Goal: Entertainment & Leisure: Consume media (video, audio)

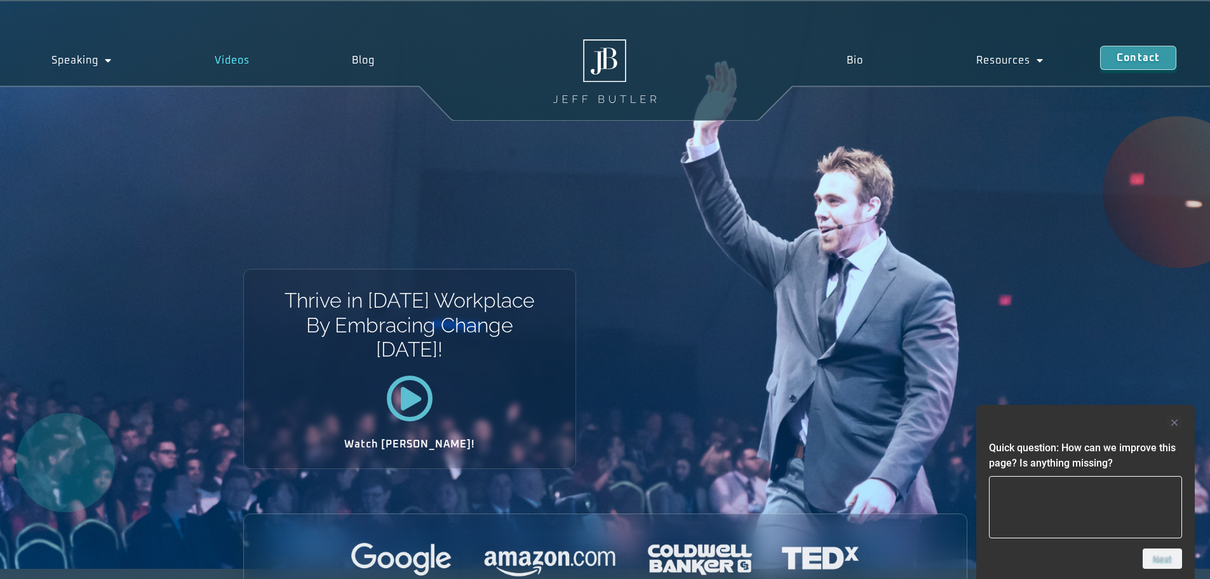
click at [237, 55] on link "Videos" at bounding box center [232, 60] width 138 height 29
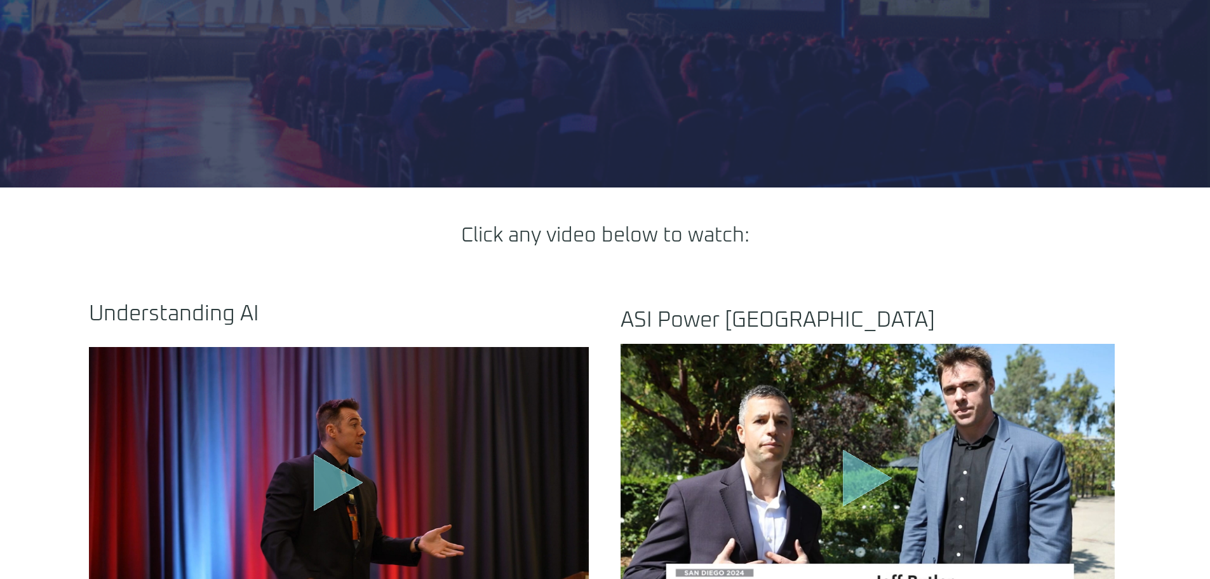
scroll to position [508, 0]
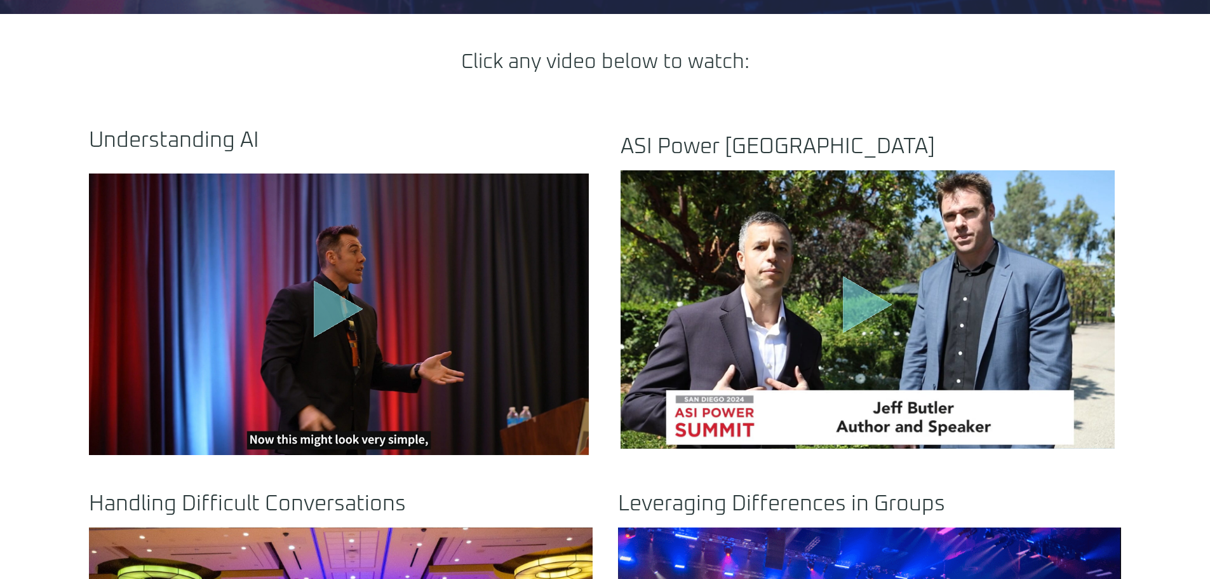
click at [346, 309] on icon "Play Video" at bounding box center [339, 309] width 50 height 57
